Goal: Task Accomplishment & Management: Manage account settings

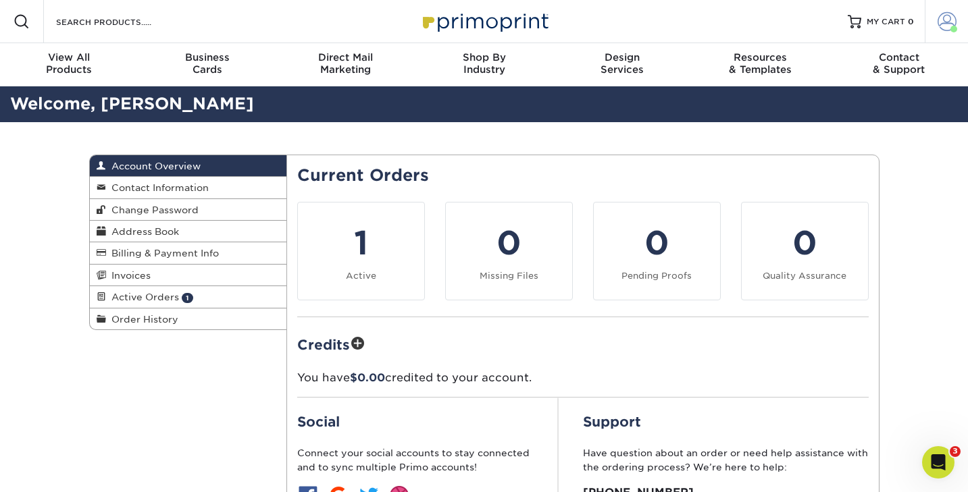
click at [955, 28] on span at bounding box center [954, 29] width 7 height 7
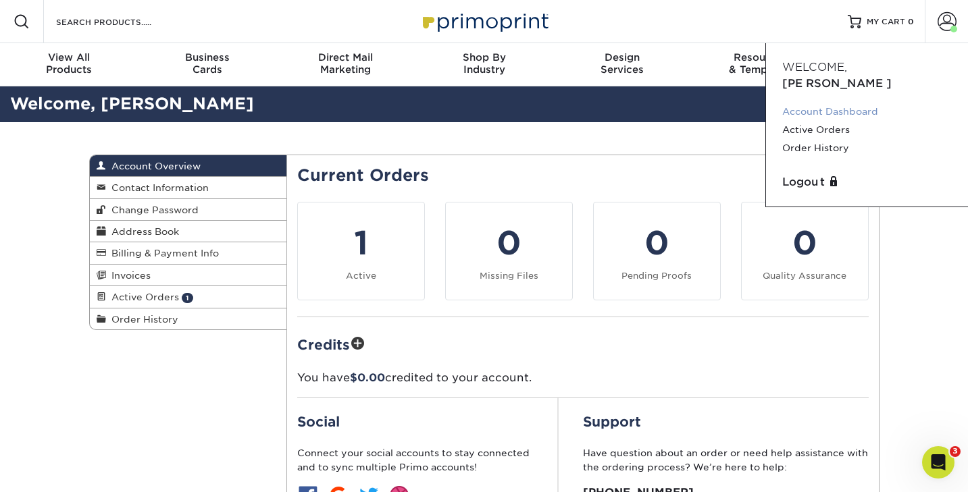
click at [836, 103] on link "Account Dashboard" at bounding box center [867, 112] width 170 height 18
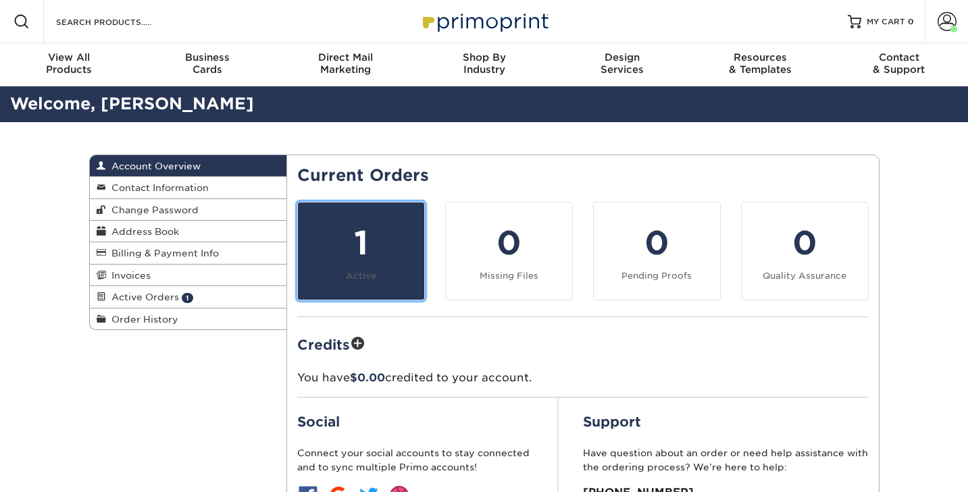
click at [371, 246] on div "1" at bounding box center [361, 243] width 110 height 49
